Goal: Check status: Check status

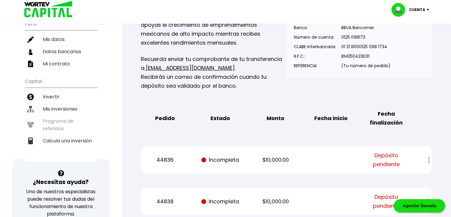
scroll to position [74, 0]
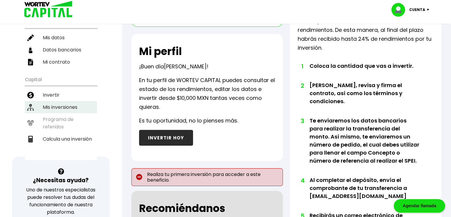
click at [87, 101] on li "Mis inversiones" at bounding box center [61, 107] width 72 height 12
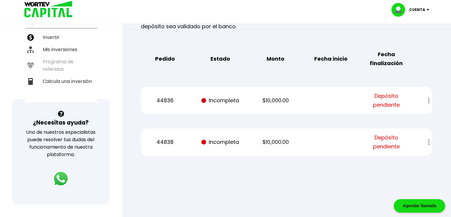
scroll to position [133, 0]
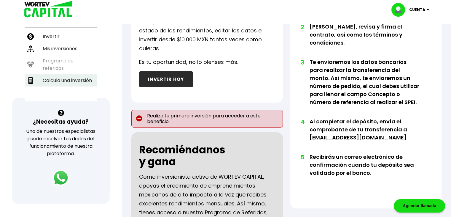
scroll to position [105, 0]
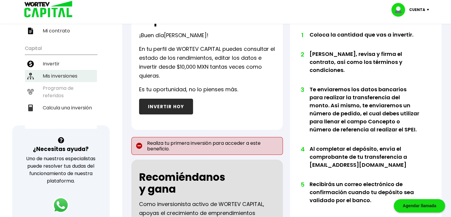
click at [76, 70] on li "Mis inversiones" at bounding box center [61, 76] width 72 height 12
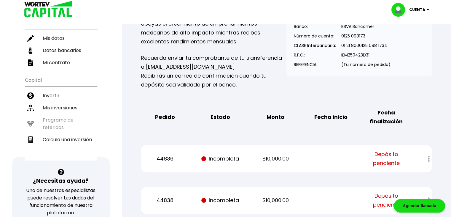
scroll to position [145, 0]
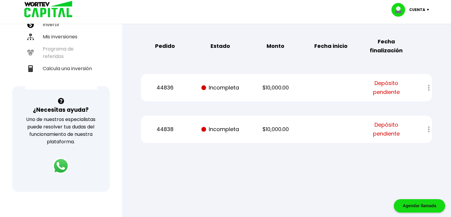
click at [398, 94] on span "Depósito pendiente" at bounding box center [386, 88] width 47 height 18
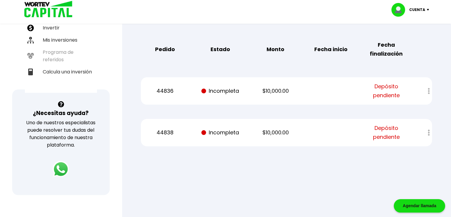
scroll to position [142, 0]
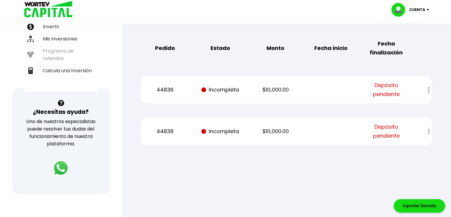
click at [224, 95] on div "44836 Incompleta $10,000.00 Depósito pendiente" at bounding box center [286, 89] width 291 height 27
click at [218, 122] on div "44838 Incompleta $10,000.00 Depósito pendiente" at bounding box center [286, 131] width 291 height 27
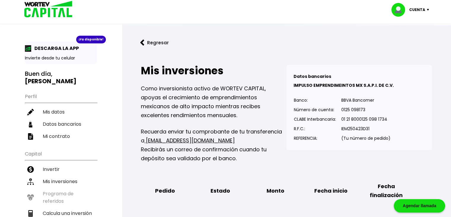
click at [429, 8] on div "Cuenta" at bounding box center [413, 10] width 42 height 14
click at [411, 40] on li "Cerrar sesión" at bounding box center [411, 40] width 47 height 12
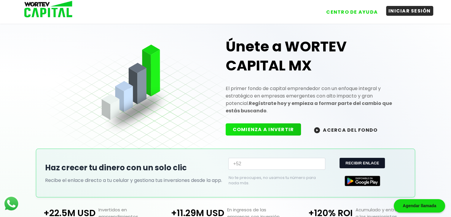
click at [394, 10] on button "INICIAR SESIÓN" at bounding box center [409, 11] width 47 height 10
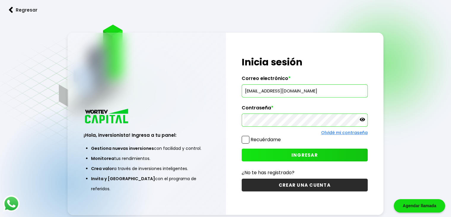
click at [270, 142] on label "Recuérdame" at bounding box center [266, 139] width 30 height 7
click at [282, 137] on input "Recuérdame" at bounding box center [282, 137] width 0 height 0
click at [277, 158] on button "INGRESAR" at bounding box center [305, 154] width 126 height 13
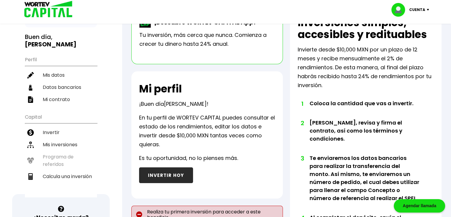
scroll to position [34, 0]
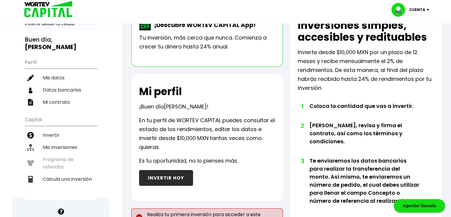
click at [153, 177] on button "INVERTIR HOY" at bounding box center [166, 178] width 54 height 16
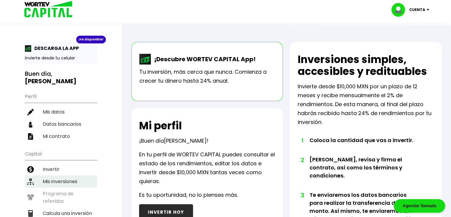
click at [68, 175] on li "Mis inversiones" at bounding box center [61, 181] width 72 height 12
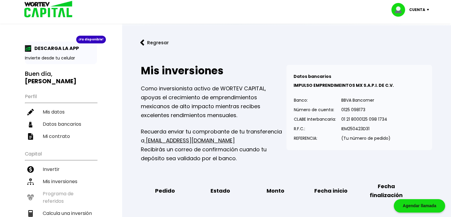
scroll to position [205, 0]
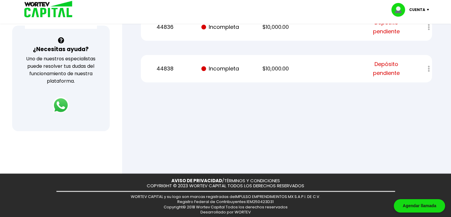
click at [284, 110] on div at bounding box center [225, 108] width 451 height 217
